Goal: Task Accomplishment & Management: Complete application form

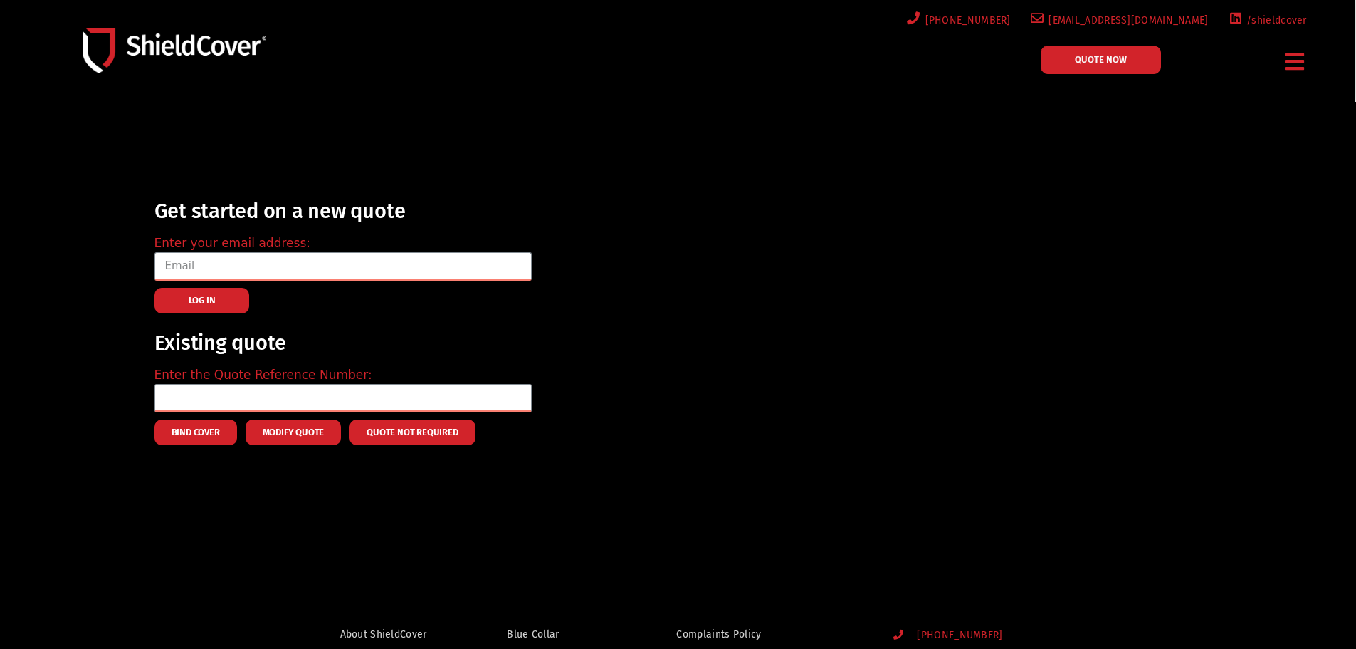
click at [322, 249] on div "Enter your email address:" at bounding box center [343, 252] width 377 height 58
click at [326, 258] on input "email" at bounding box center [343, 266] width 377 height 28
type input "[EMAIL_ADDRESS][DOMAIN_NAME]"
click at [255, 385] on input "text" at bounding box center [343, 398] width 377 height 28
click at [170, 308] on button "LOG IN" at bounding box center [202, 301] width 95 height 26
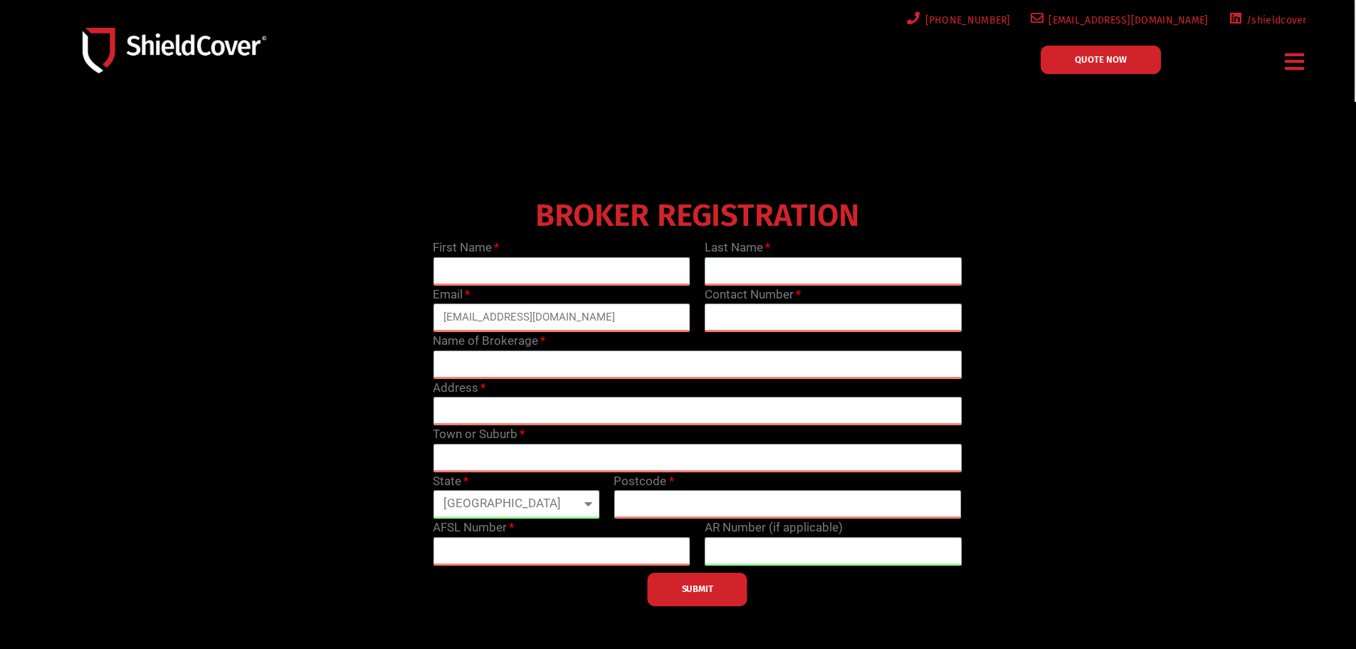
drag, startPoint x: 1118, startPoint y: 108, endPoint x: 1086, endPoint y: 83, distance: 40.6
click at [1116, 105] on div at bounding box center [678, 408] width 1356 height 613
click at [1279, 63] on div "Menu Blue Collar Hospitality Property Owners Small Retailers Accident & Sicknes…" at bounding box center [1295, 61] width 33 height 33
click at [1301, 62] on icon "Menu Toggle" at bounding box center [1294, 62] width 19 height 22
drag, startPoint x: 305, startPoint y: 48, endPoint x: 558, endPoint y: 145, distance: 270.0
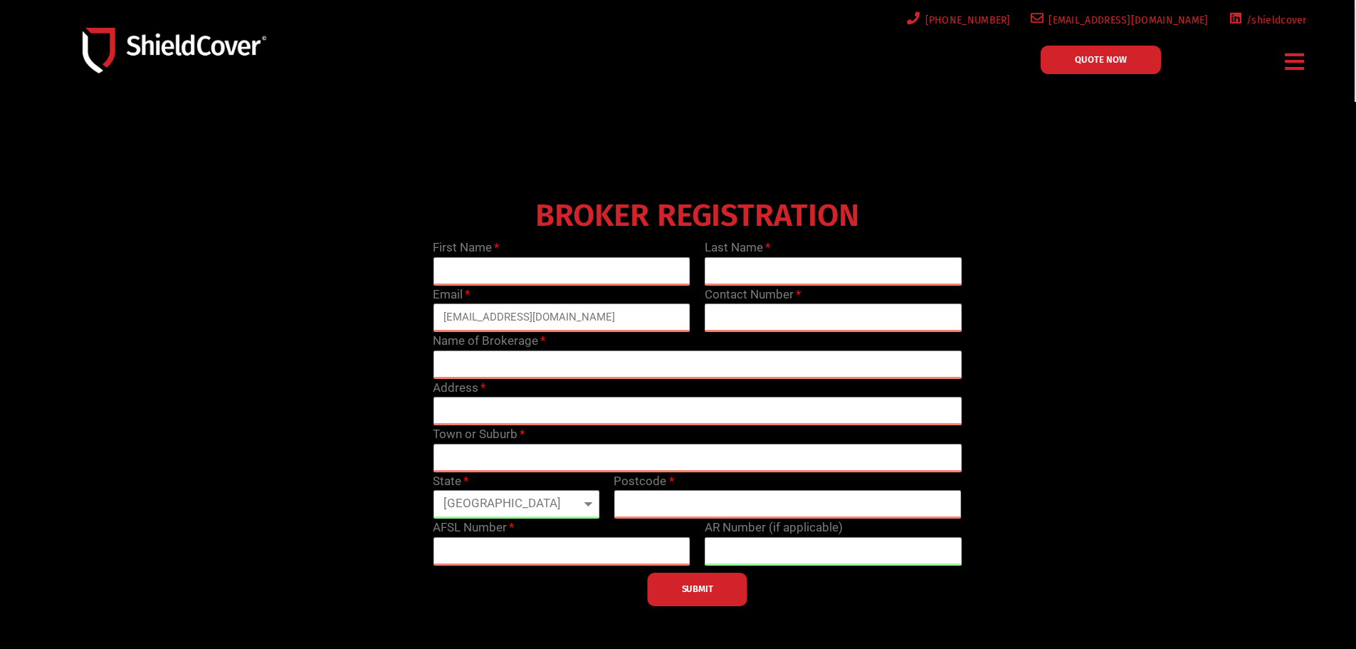
click at [558, 145] on div at bounding box center [678, 408] width 1356 height 613
click at [553, 268] on input "text" at bounding box center [562, 271] width 258 height 28
type input "[PERSON_NAME]"
type input "Lage"
type input "0493888839"
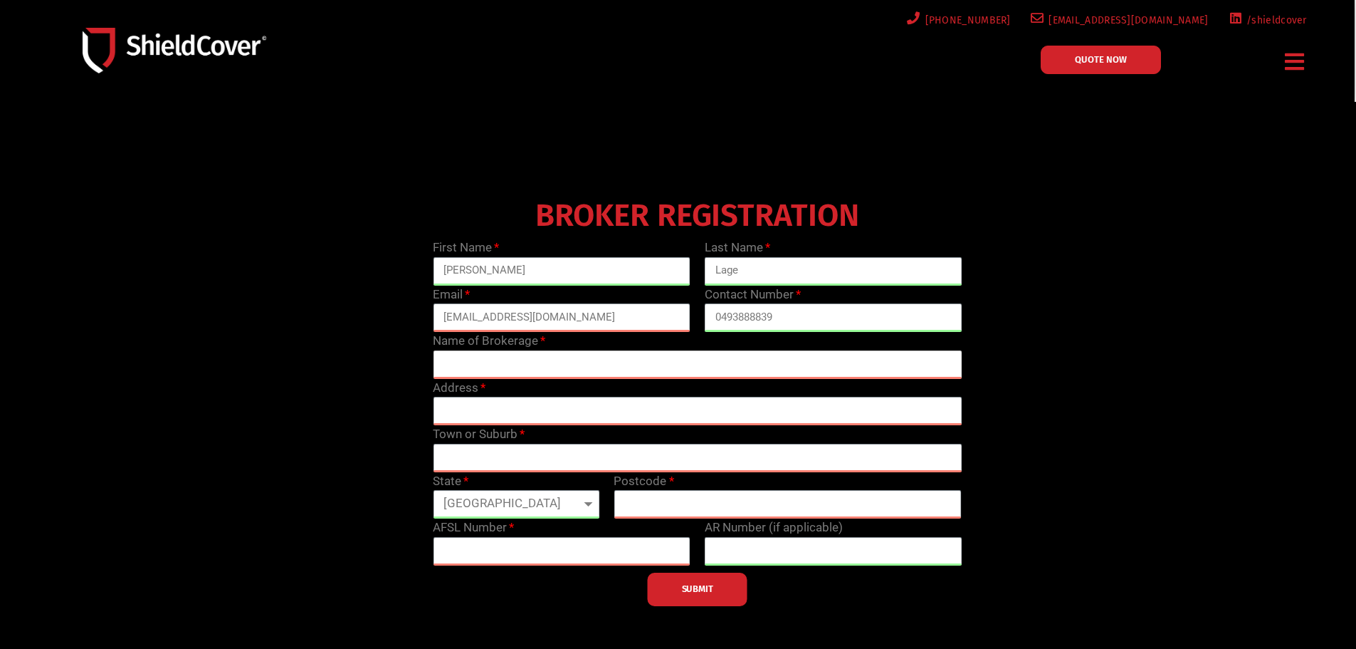
click at [546, 364] on input "text" at bounding box center [697, 364] width 529 height 28
type input "Bell Partners Insurance"
click at [475, 413] on input "text" at bounding box center [697, 411] width 529 height 28
paste input "[STREET_ADDRESS]"
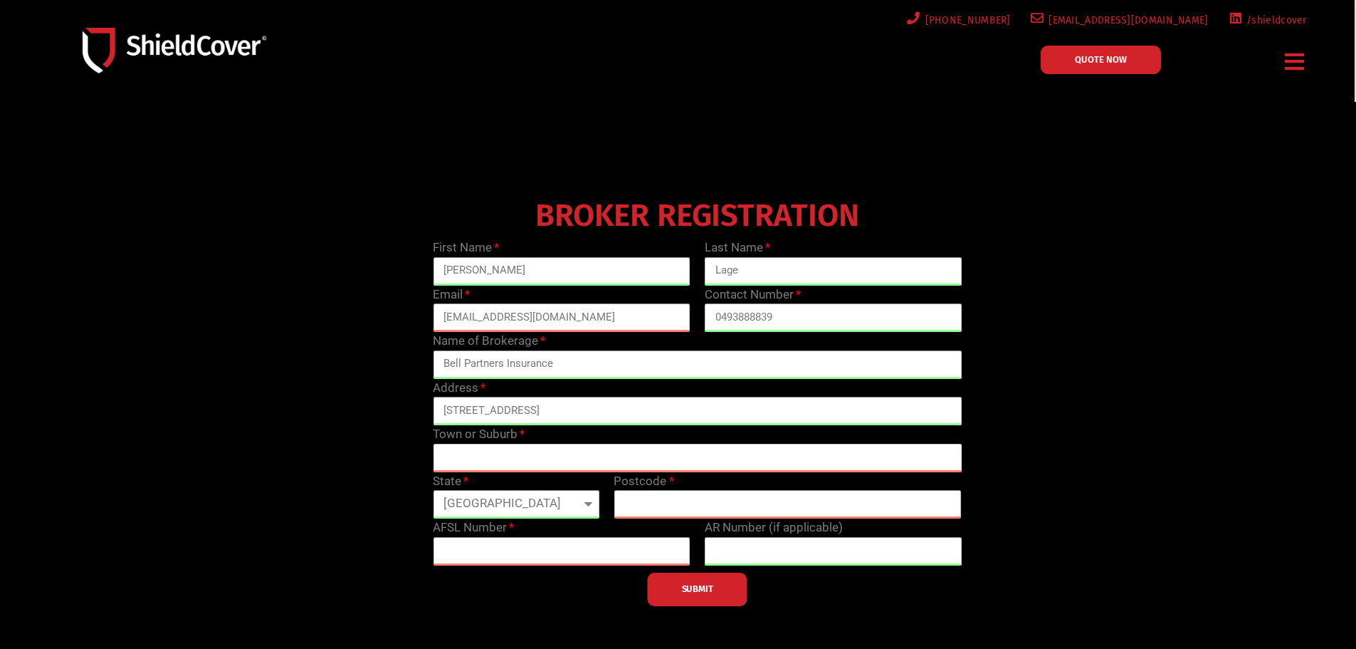
click at [496, 446] on input "text" at bounding box center [697, 458] width 529 height 28
drag, startPoint x: 607, startPoint y: 411, endPoint x: 621, endPoint y: 411, distance: 14.2
click at [621, 411] on input "[STREET_ADDRESS]" at bounding box center [697, 411] width 529 height 28
click at [625, 412] on input "[STREET_ADDRESS]" at bounding box center [697, 411] width 529 height 28
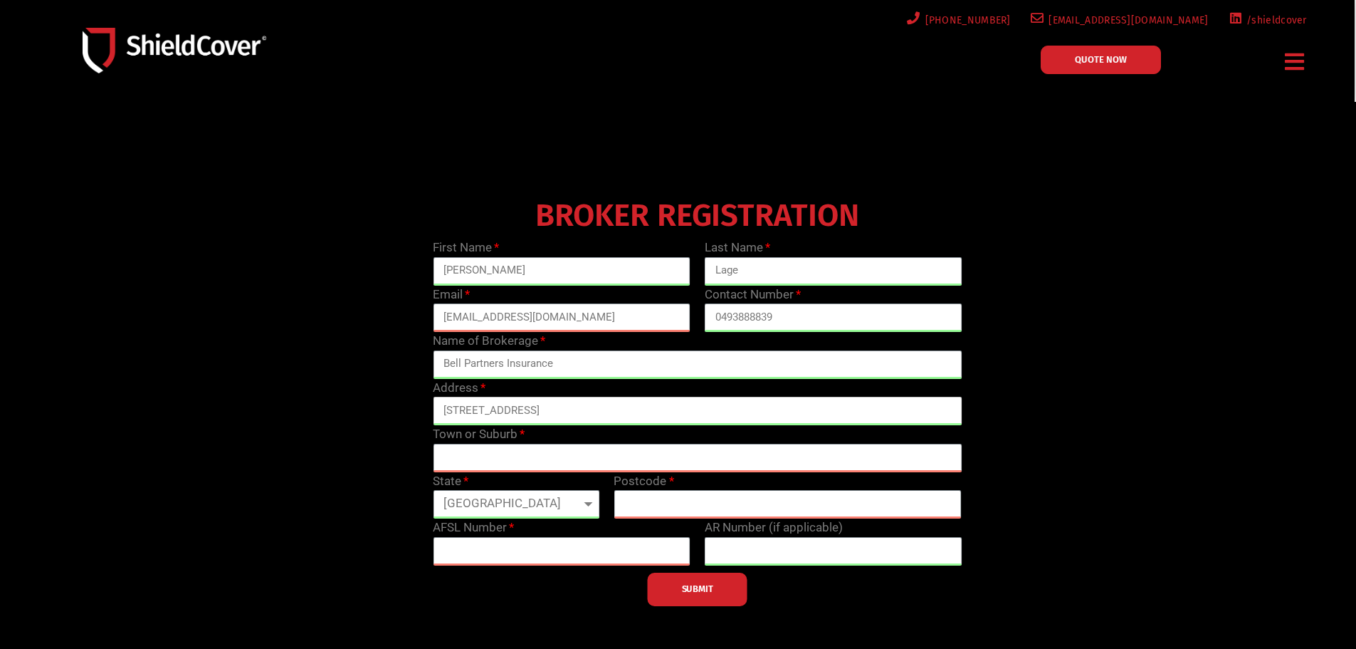
type input "[STREET_ADDRESS]"
click at [563, 461] on input "text" at bounding box center [697, 458] width 529 height 28
paste input "[GEOGRAPHIC_DATA]"
type input "[GEOGRAPHIC_DATA]"
click at [623, 409] on input "[STREET_ADDRESS]" at bounding box center [697, 411] width 529 height 28
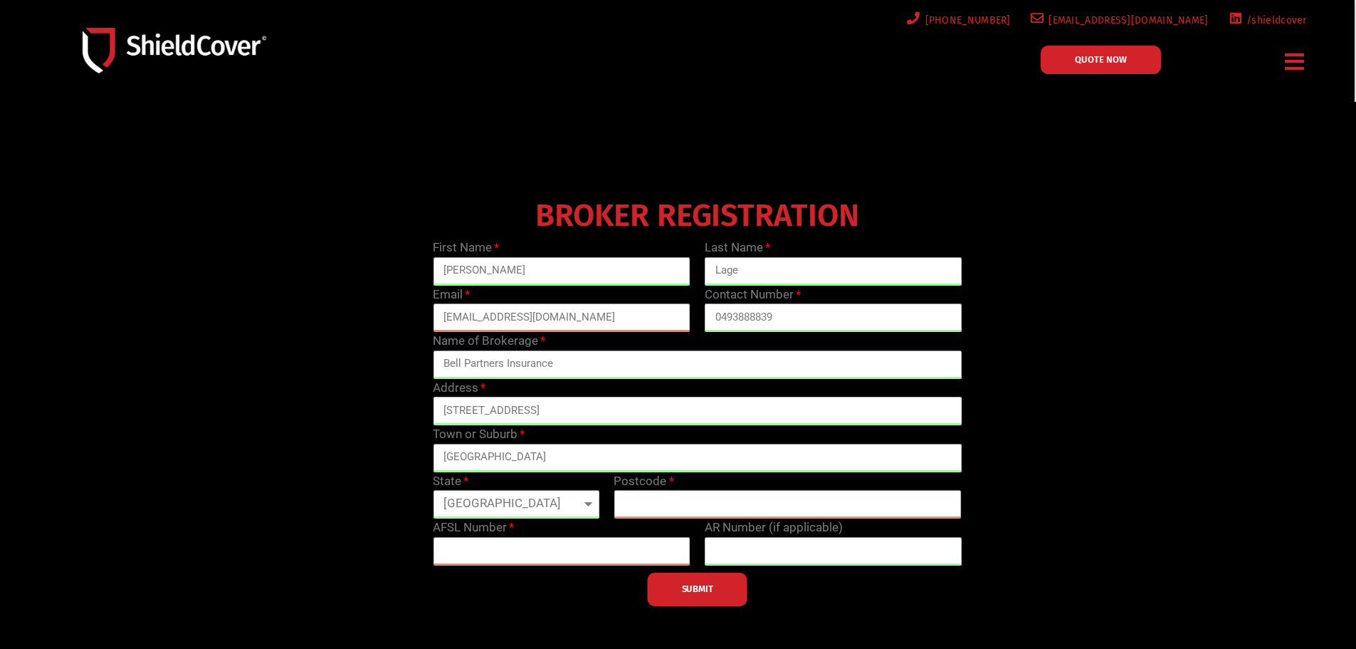
click at [623, 409] on input "[STREET_ADDRESS]" at bounding box center [697, 411] width 529 height 28
type input "[STREET_ADDRESS]"
click at [565, 497] on select "[GEOGRAPHIC_DATA] [GEOGRAPHIC_DATA] [GEOGRAPHIC_DATA] [GEOGRAPHIC_DATA] [GEOGRA…" at bounding box center [516, 504] width 167 height 28
select select "[GEOGRAPHIC_DATA]"
click at [433, 490] on select "[GEOGRAPHIC_DATA] [GEOGRAPHIC_DATA] [GEOGRAPHIC_DATA] [GEOGRAPHIC_DATA] [GEOGRA…" at bounding box center [516, 504] width 167 height 28
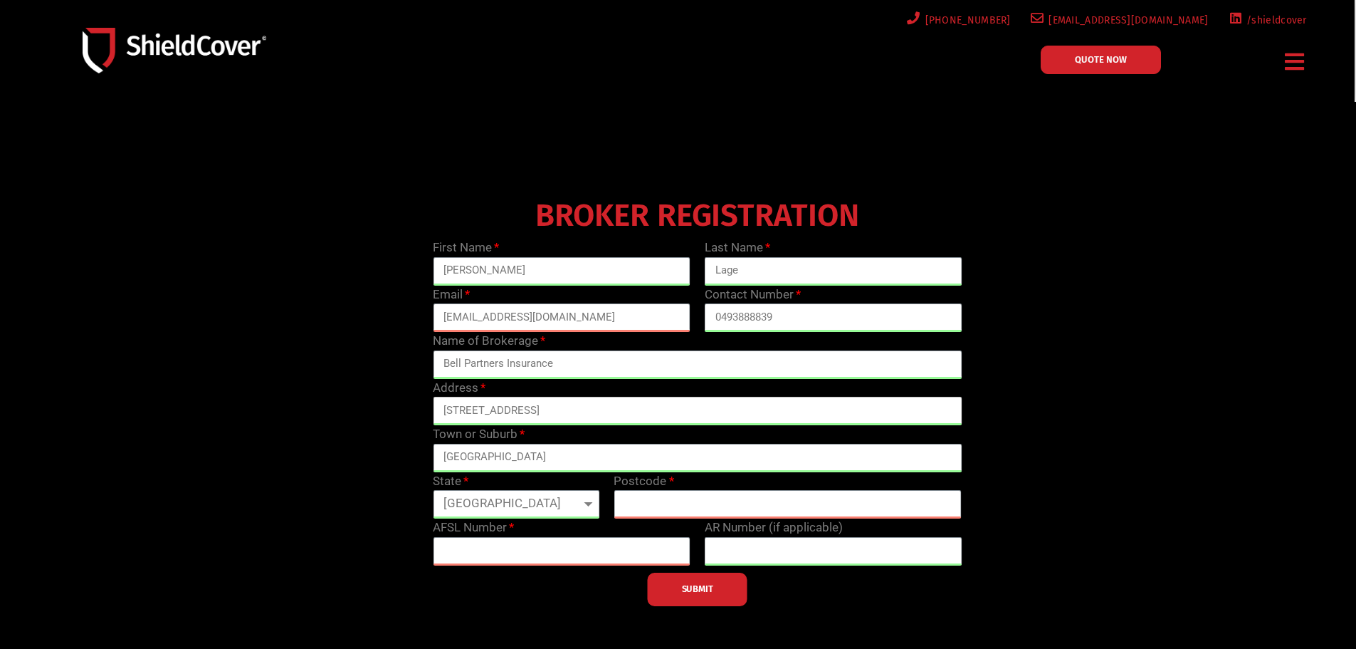
click at [616, 411] on input "[STREET_ADDRESS]" at bounding box center [697, 411] width 529 height 28
type input "[STREET_ADDRESS]"
click at [716, 508] on input "text" at bounding box center [788, 504] width 348 height 28
paste input "2000"
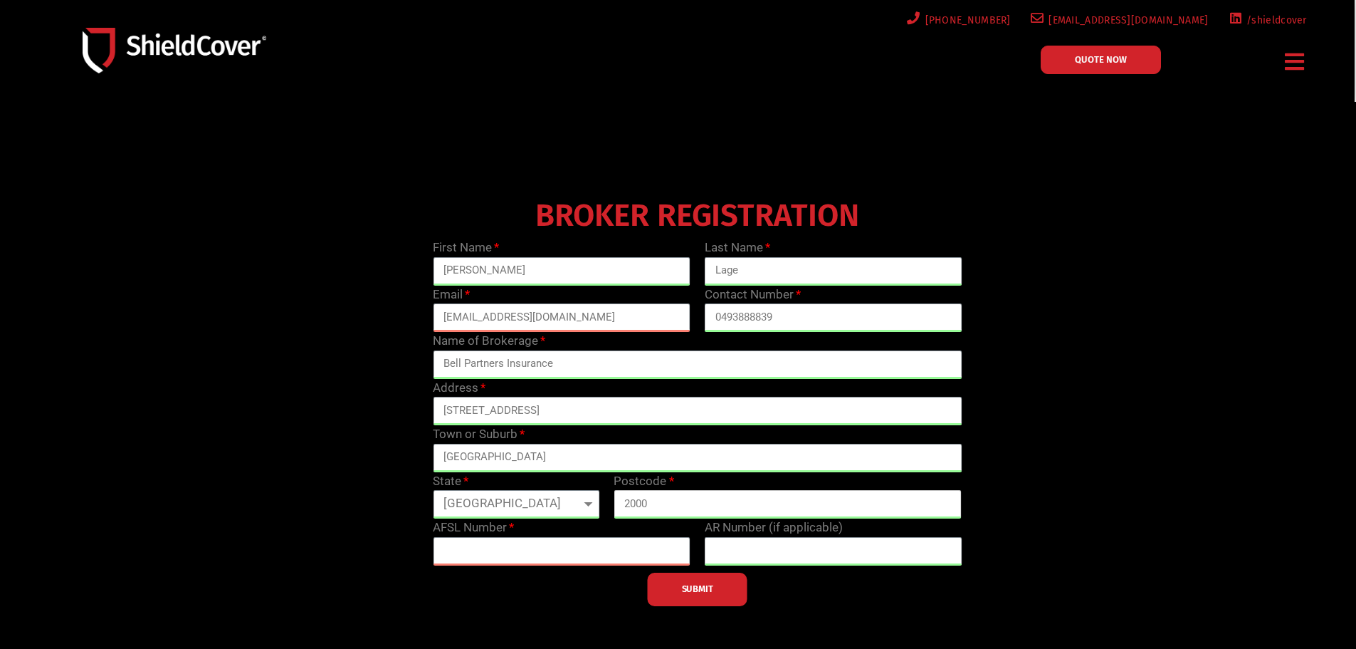
type input "2000"
click at [637, 546] on input "text" at bounding box center [562, 551] width 258 height 28
click at [577, 550] on input "text" at bounding box center [562, 551] width 258 height 28
paste input "233750"
type input "233750"
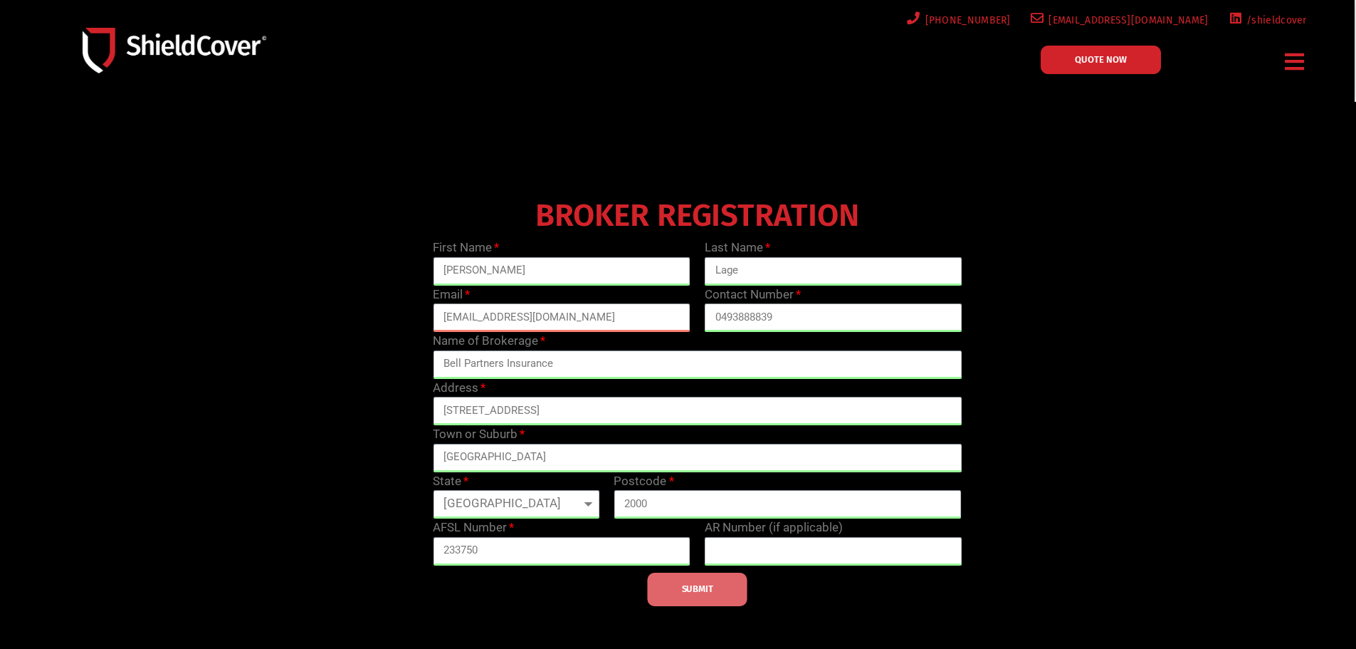
click at [721, 579] on button "SUBMIT" at bounding box center [698, 588] width 100 height 33
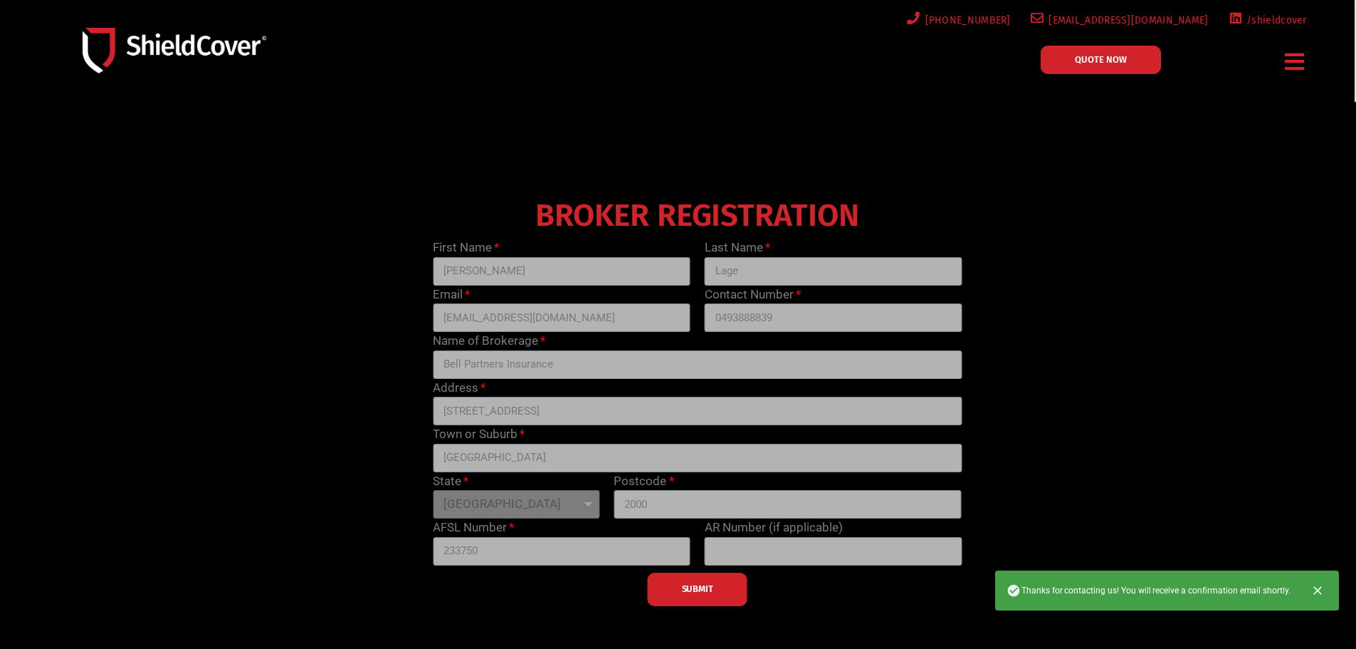
drag, startPoint x: 1082, startPoint y: 265, endPoint x: 1030, endPoint y: 272, distance: 52.5
click at [1032, 270] on div "BROKER REGISTRATION First Name [PERSON_NAME] Last Name [PERSON_NAME] Email [EMA…" at bounding box center [698, 399] width 1087 height 413
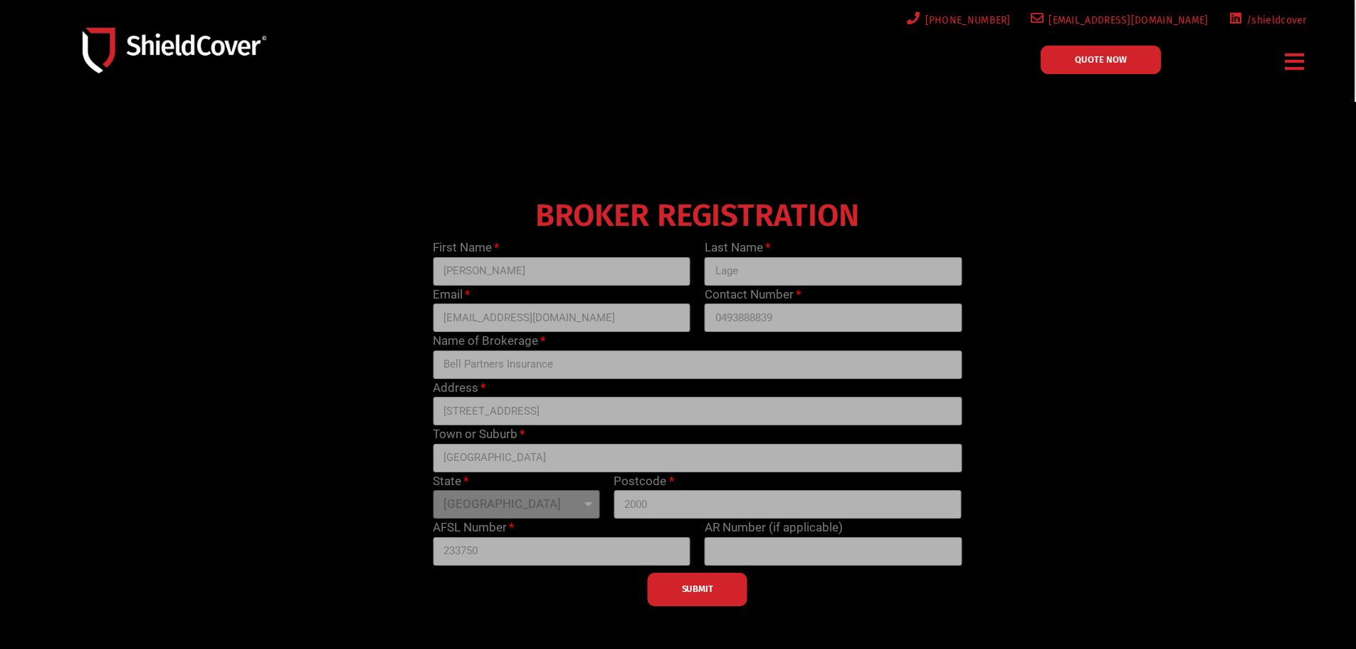
click at [1080, 248] on div "BROKER REGISTRATION First Name [PERSON_NAME] Last Name [PERSON_NAME] Email [EMA…" at bounding box center [698, 399] width 1087 height 413
click at [1042, 382] on div "BROKER REGISTRATION First Name [PERSON_NAME] Last Name [PERSON_NAME] Email [EMA…" at bounding box center [698, 399] width 1087 height 413
click at [700, 587] on div "SUBMIT" at bounding box center [697, 585] width 543 height 41
click at [1102, 389] on div "BROKER REGISTRATION First Name [PERSON_NAME] Last Name [PERSON_NAME] Email [EMA…" at bounding box center [698, 399] width 1087 height 413
click at [1118, 61] on span "QUOTE NOW" at bounding box center [1101, 59] width 52 height 9
